Goal: Navigation & Orientation: Find specific page/section

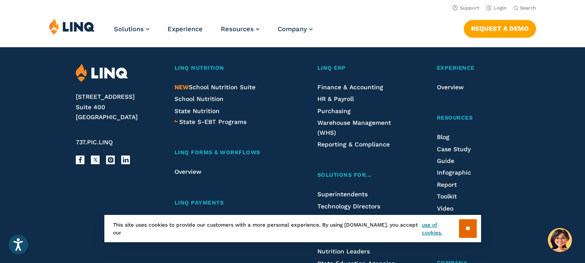
scroll to position [2165, 0]
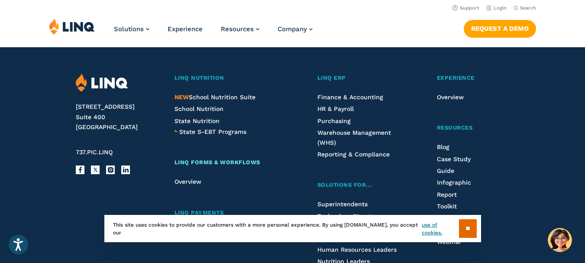
click at [209, 165] on span "LINQ Forms & Workflows" at bounding box center [218, 162] width 86 height 6
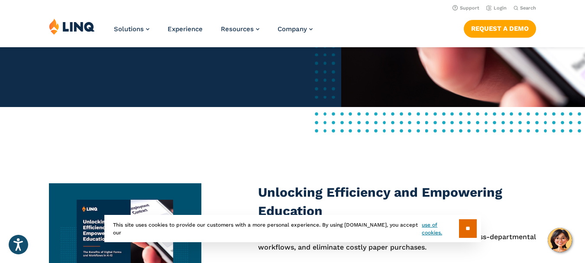
scroll to position [217, 0]
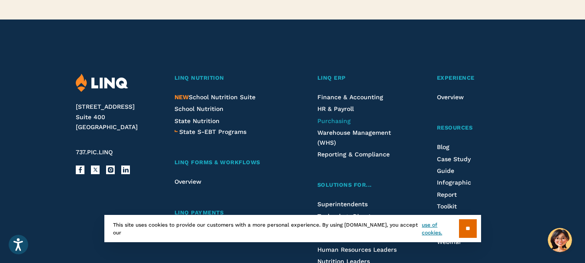
click at [336, 124] on span "Purchasing" at bounding box center [333, 120] width 33 height 7
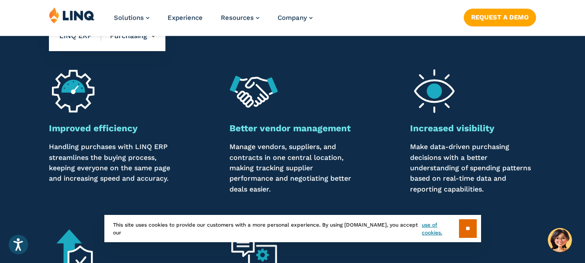
scroll to position [650, 0]
